Goal: Task Accomplishment & Management: Complete application form

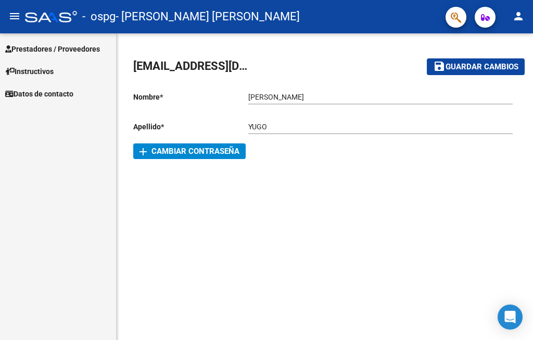
click at [62, 47] on span "Prestadores / Proveedores" at bounding box center [52, 48] width 95 height 11
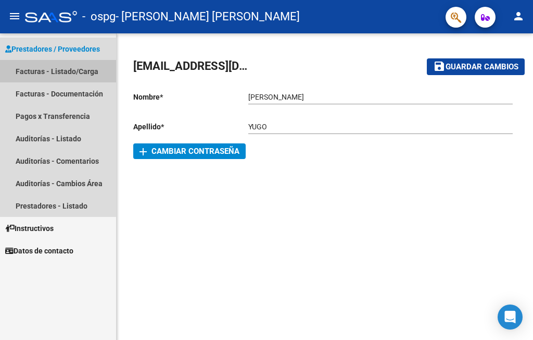
click at [62, 74] on link "Facturas - Listado/Carga" at bounding box center [58, 71] width 116 height 22
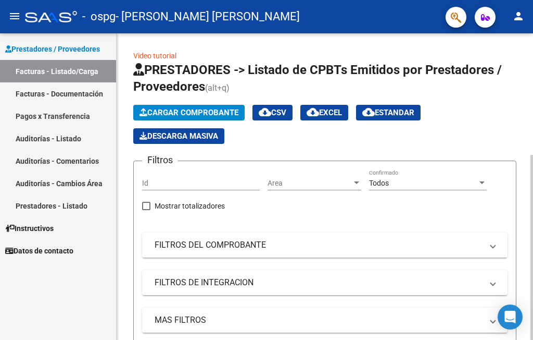
click at [207, 110] on span "Cargar Comprobante" at bounding box center [189, 112] width 99 height 9
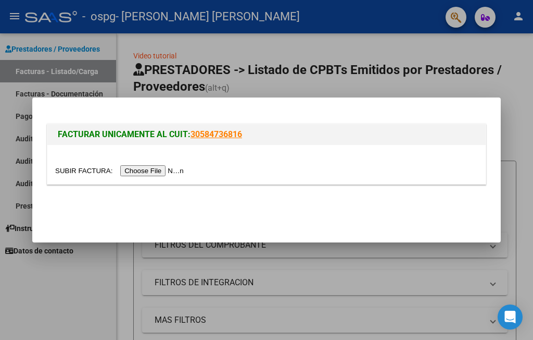
click at [157, 170] on input "file" at bounding box center [121, 170] width 132 height 11
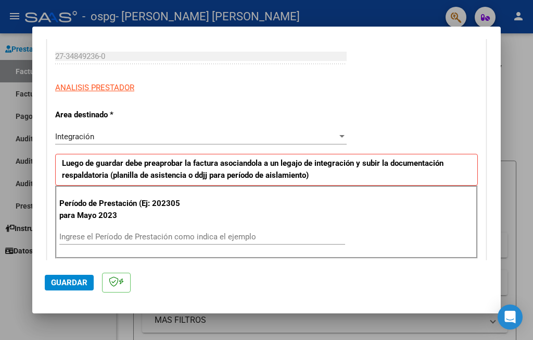
scroll to position [208, 0]
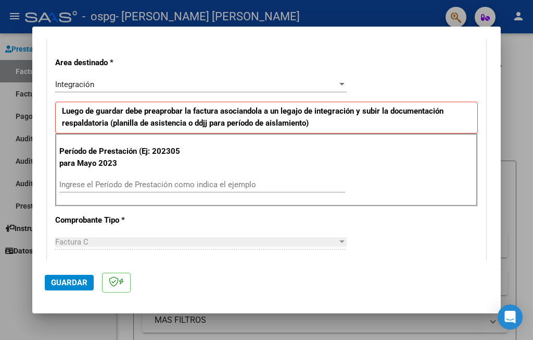
click at [108, 181] on input "Ingrese el Período de Prestación como indica el ejemplo" at bounding box center [202, 184] width 286 height 9
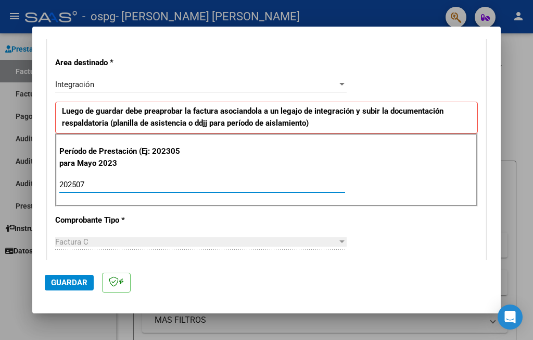
type input "202507"
click at [110, 241] on div "Factura C" at bounding box center [196, 241] width 282 height 9
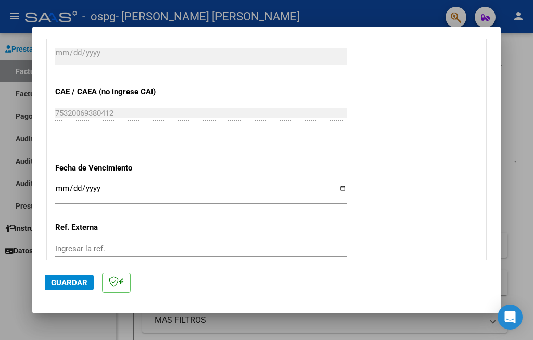
scroll to position [625, 0]
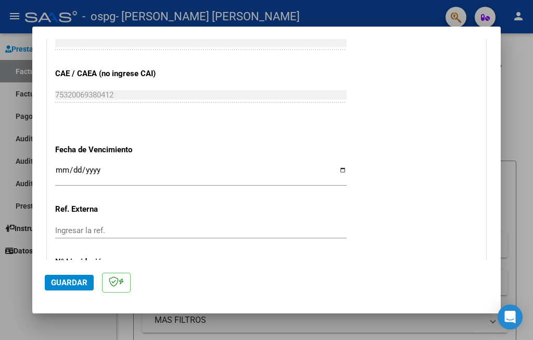
click at [63, 166] on input "Ingresar la fecha" at bounding box center [201, 174] width 292 height 17
type input "[DATE]"
click at [114, 223] on div "Ingresar la ref." at bounding box center [201, 230] width 292 height 16
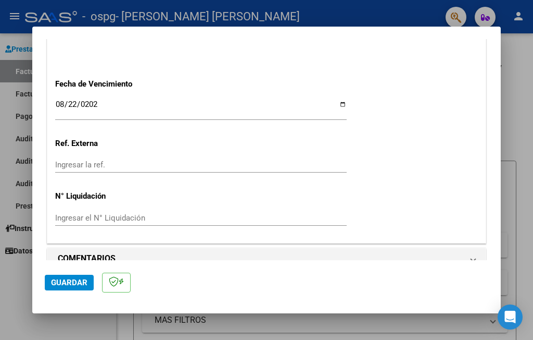
scroll to position [695, 0]
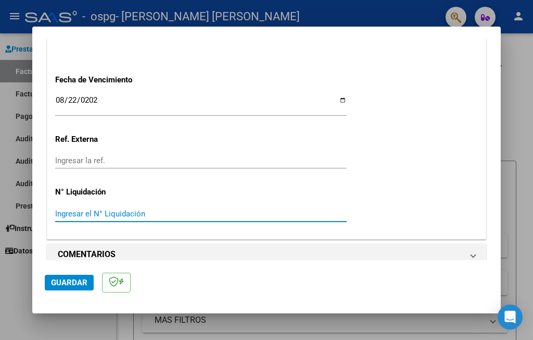
click at [132, 209] on input "Ingresar el N° Liquidación" at bounding box center [201, 213] width 292 height 9
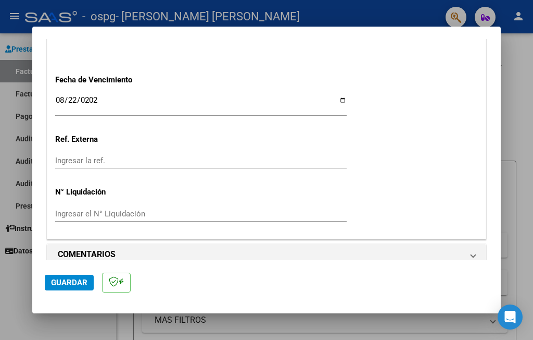
click at [82, 284] on span "Guardar" at bounding box center [69, 282] width 36 height 9
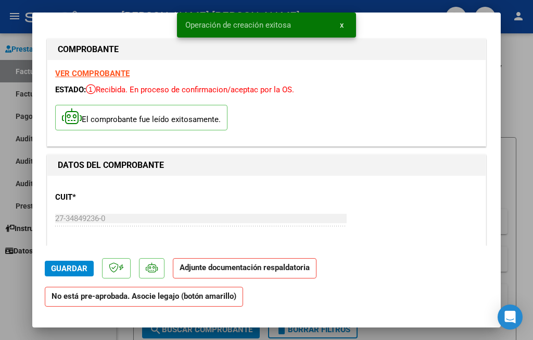
scroll to position [52, 0]
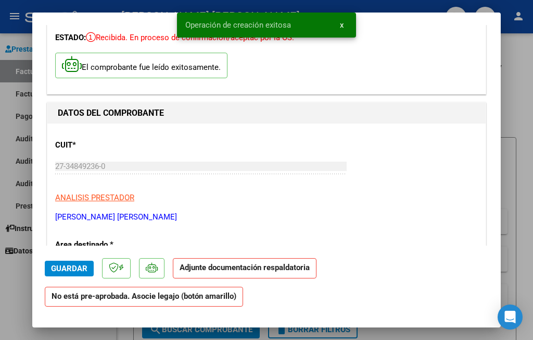
click at [267, 264] on strong "Adjunte documentación respaldatoria" at bounding box center [245, 267] width 130 height 9
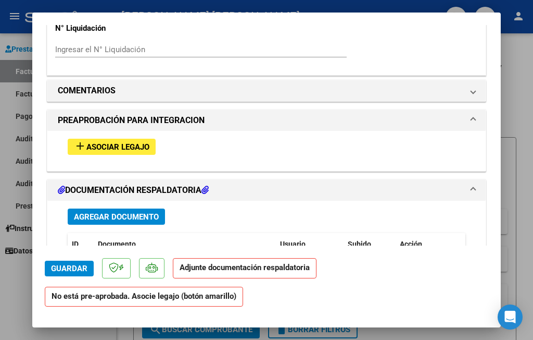
scroll to position [834, 0]
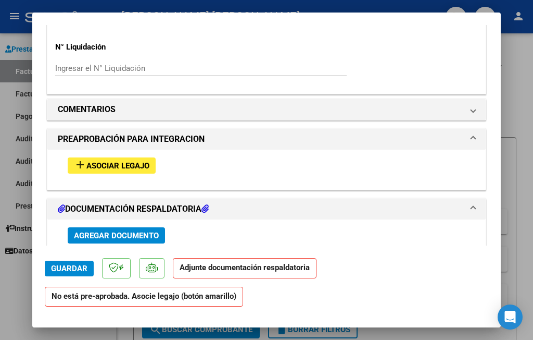
click at [128, 161] on span "Asociar Legajo" at bounding box center [117, 165] width 63 height 9
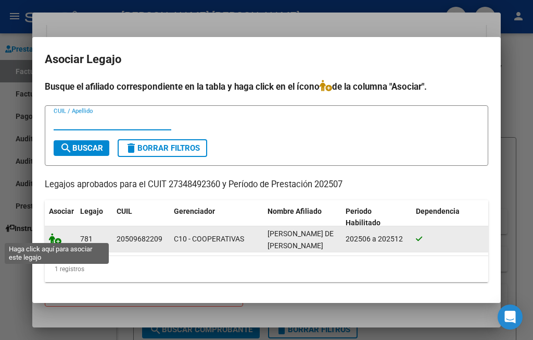
click at [58, 237] on icon at bounding box center [55, 238] width 13 height 11
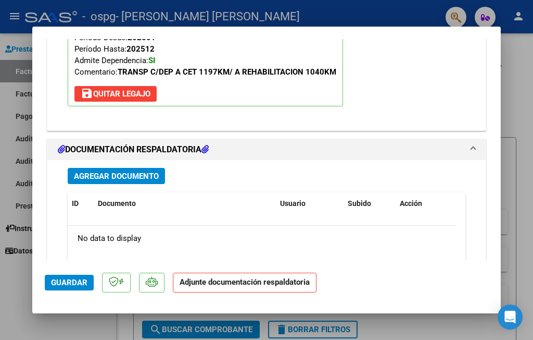
scroll to position [1122, 0]
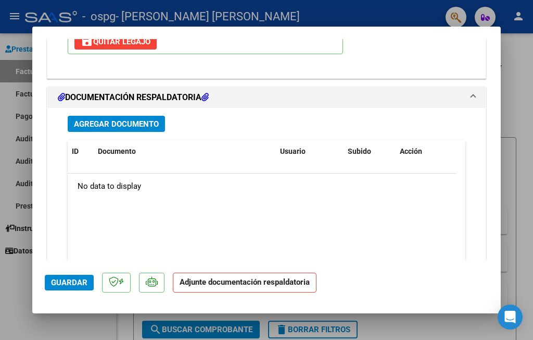
click at [103, 119] on span "Agregar Documento" at bounding box center [116, 123] width 85 height 9
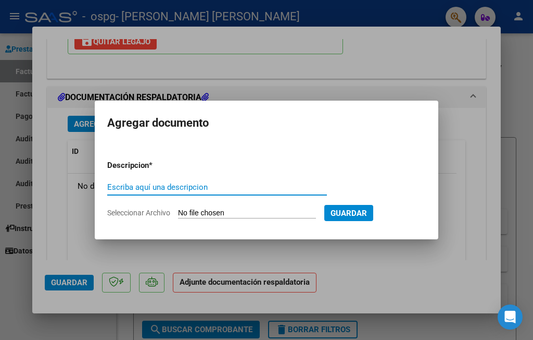
click at [230, 191] on input "Escriba aquí una descripcion" at bounding box center [217, 186] width 220 height 9
type input "PLANILLAS"
click at [246, 210] on input "Seleccionar Archivo" at bounding box center [247, 213] width 138 height 10
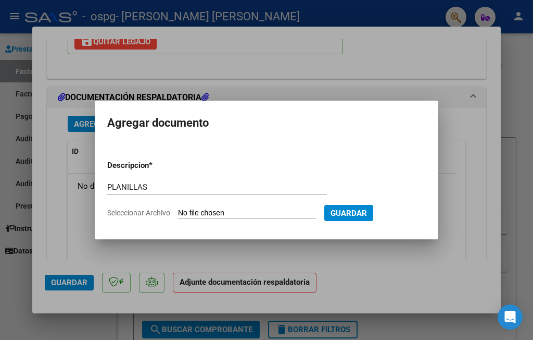
type input "C:\fakepath\FACTURACION [DATE] CET.pdf"
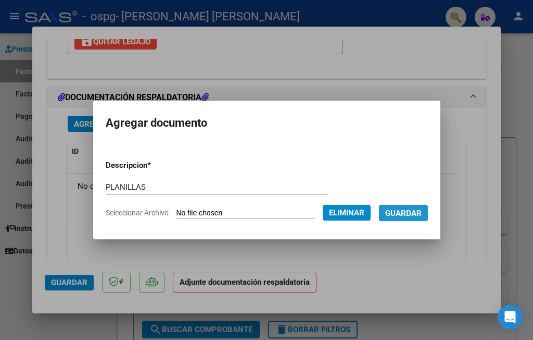
click at [408, 213] on span "Guardar" at bounding box center [404, 212] width 36 height 9
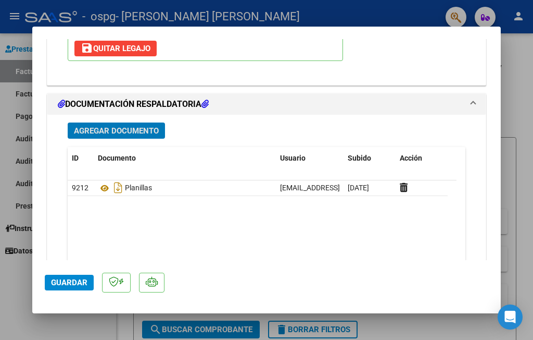
scroll to position [1178, 0]
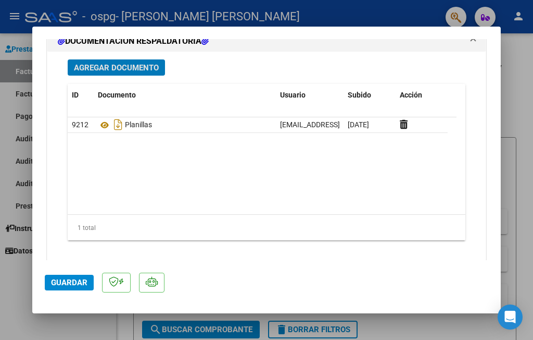
click at [83, 284] on span "Guardar" at bounding box center [69, 282] width 36 height 9
click at [275, 263] on mat-dialog-actions "Guardar" at bounding box center [267, 280] width 444 height 41
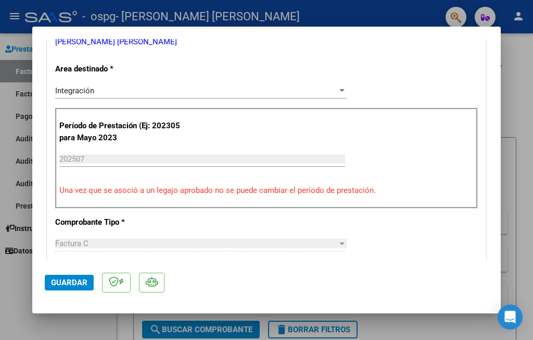
scroll to position [501, 0]
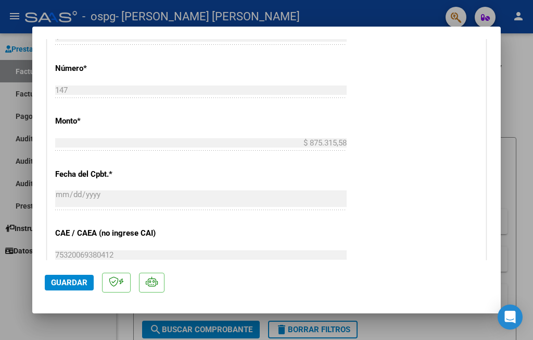
click at [452, 320] on div at bounding box center [266, 170] width 533 height 340
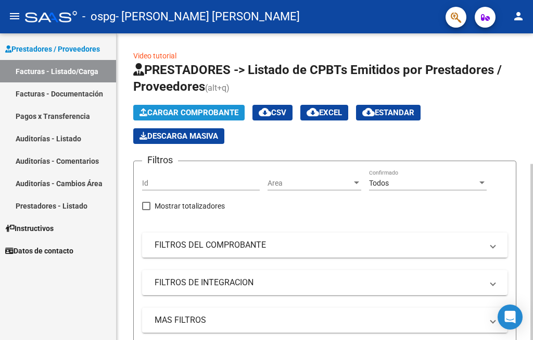
click at [184, 116] on span "Cargar Comprobante" at bounding box center [189, 112] width 99 height 9
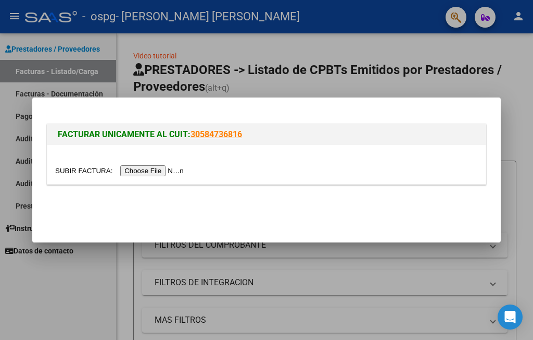
click at [171, 173] on input "file" at bounding box center [121, 170] width 132 height 11
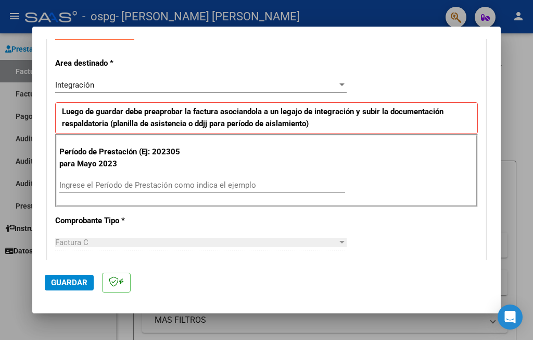
scroll to position [208, 0]
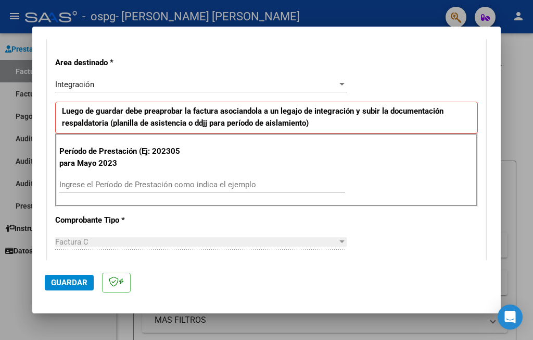
click at [182, 181] on input "Ingrese el Período de Prestación como indica el ejemplo" at bounding box center [202, 184] width 286 height 9
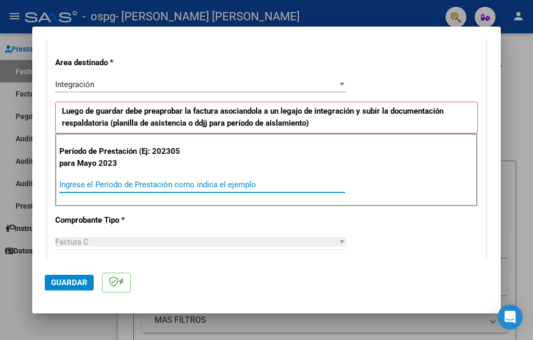
type input "0"
type input "202507"
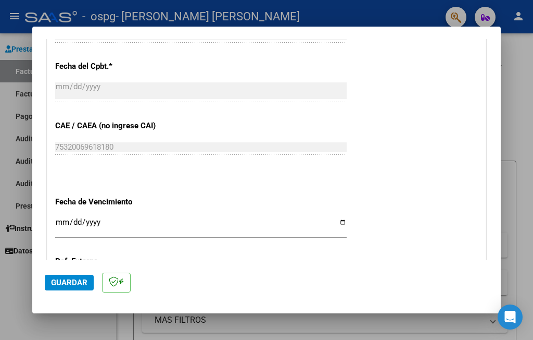
scroll to position [625, 0]
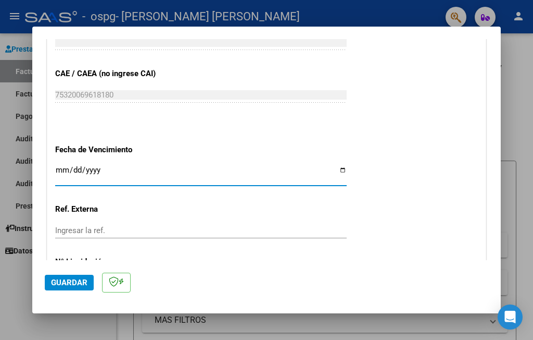
click at [58, 168] on input "Ingresar la fecha" at bounding box center [201, 174] width 292 height 17
type input "[DATE]"
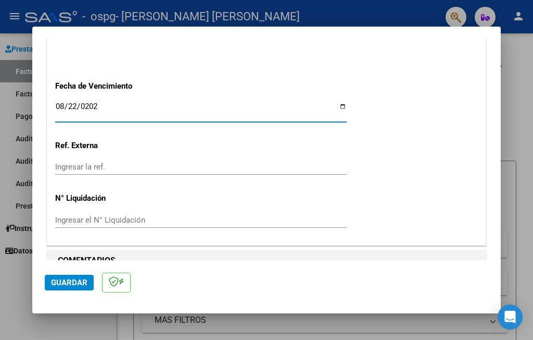
scroll to position [695, 0]
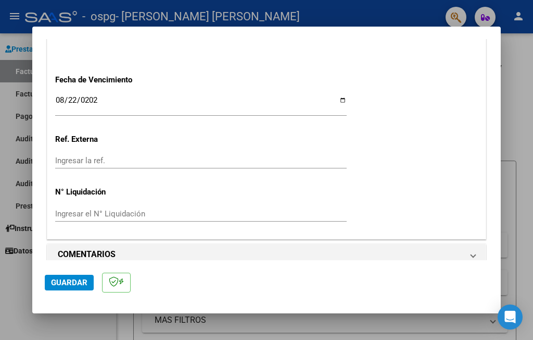
click at [179, 206] on div "Ingresar el N° Liquidación" at bounding box center [201, 214] width 292 height 16
click at [95, 283] on mat-dialog-actions "Guardar" at bounding box center [267, 280] width 444 height 41
click at [90, 281] on button "Guardar" at bounding box center [69, 283] width 49 height 16
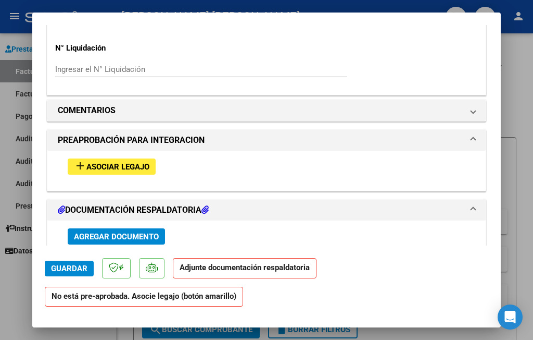
scroll to position [834, 0]
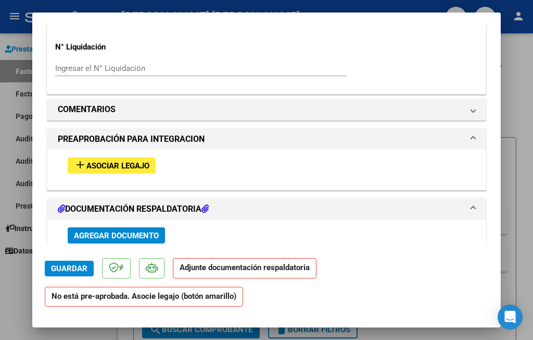
click at [121, 161] on span "Asociar Legajo" at bounding box center [117, 165] width 63 height 9
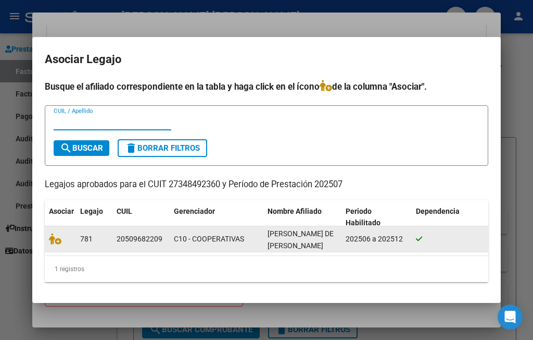
click at [75, 234] on datatable-body-cell at bounding box center [60, 239] width 31 height 26
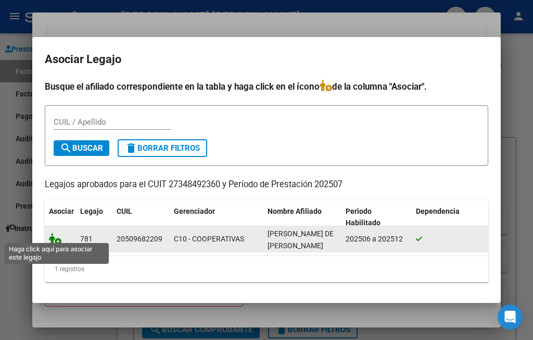
click at [60, 237] on icon at bounding box center [55, 238] width 13 height 11
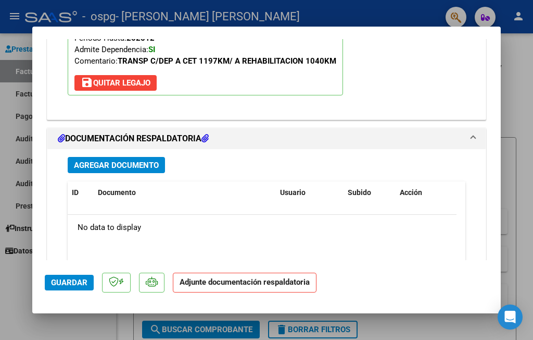
scroll to position [1070, 0]
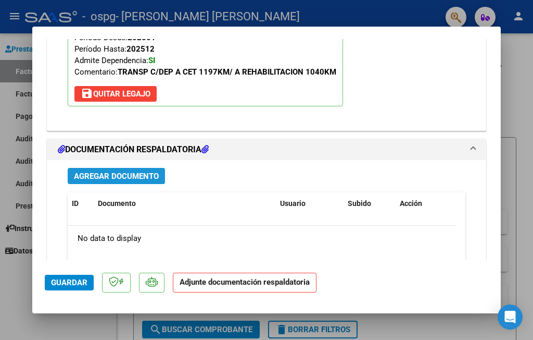
click at [127, 171] on span "Agregar Documento" at bounding box center [116, 175] width 85 height 9
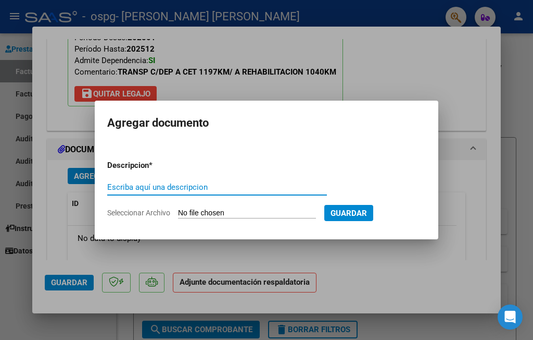
click at [143, 188] on input "Escriba aquí una descripcion" at bounding box center [217, 186] width 220 height 9
type input "PLANILLAS"
click at [238, 219] on form "Descripcion * PLANILLAS Escriba aquí una descripcion Seleccionar Archivo Guardar" at bounding box center [266, 189] width 319 height 74
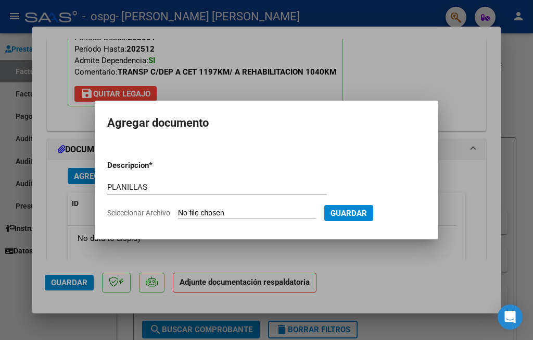
click at [238, 214] on input "Seleccionar Archivo" at bounding box center [247, 213] width 138 height 10
type input "C:\fakepath\FACTURACION [DATE] REHAB..pdf"
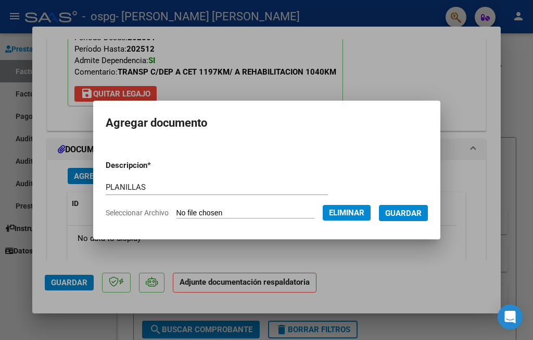
click at [414, 213] on span "Guardar" at bounding box center [404, 212] width 36 height 9
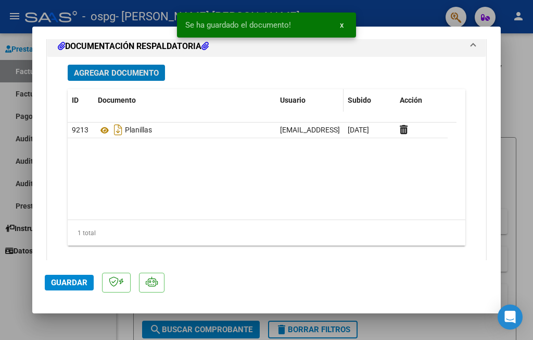
scroll to position [1178, 0]
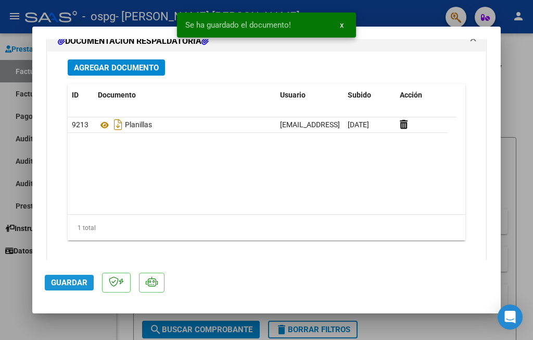
click at [78, 279] on span "Guardar" at bounding box center [69, 282] width 36 height 9
click at [434, 327] on div at bounding box center [266, 170] width 533 height 340
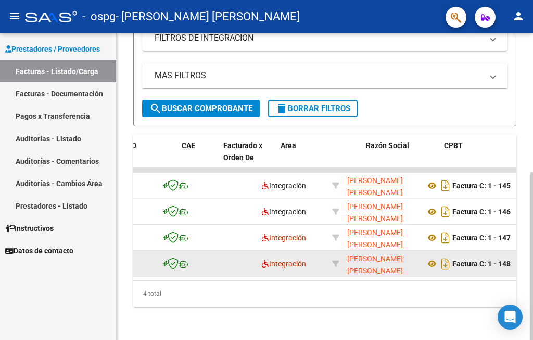
scroll to position [0, 0]
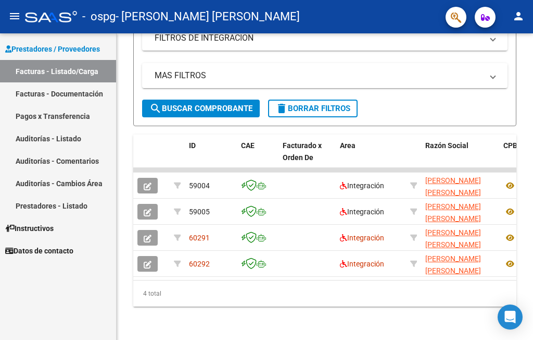
click at [523, 11] on mat-icon "person" at bounding box center [519, 16] width 13 height 13
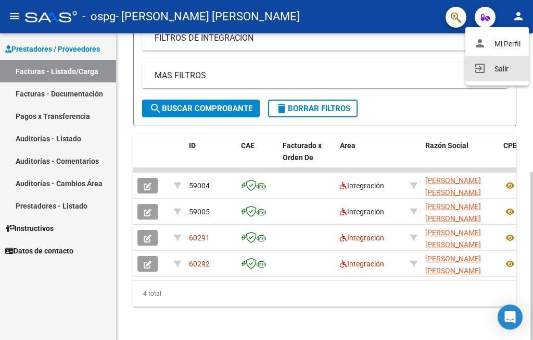
click at [502, 69] on button "exit_to_app Salir" at bounding box center [498, 68] width 64 height 25
